Goal: Task Accomplishment & Management: Complete application form

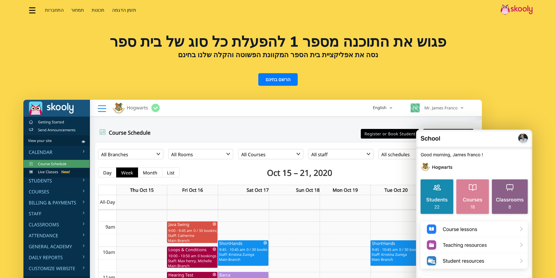
select select "iw"
click at [278, 81] on link "הרשם בחינם" at bounding box center [277, 79] width 39 height 13
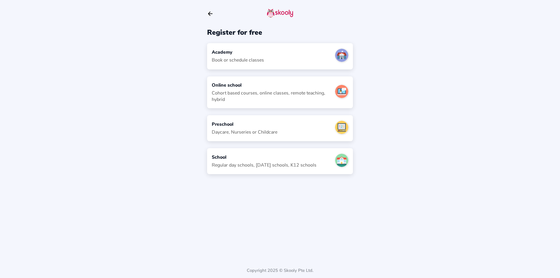
click at [304, 83] on div "Online school" at bounding box center [271, 85] width 119 height 6
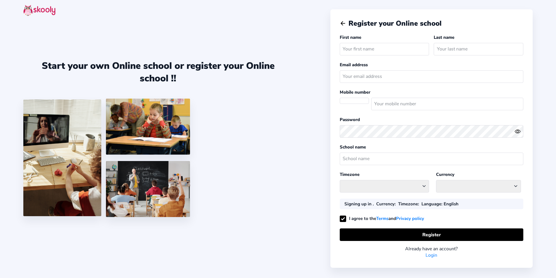
select select
select select "[GEOGRAPHIC_DATA]/[GEOGRAPHIC_DATA]"
select select "ILS ₪"
select select "IL"
